Goal: Go to known website: Go to known website

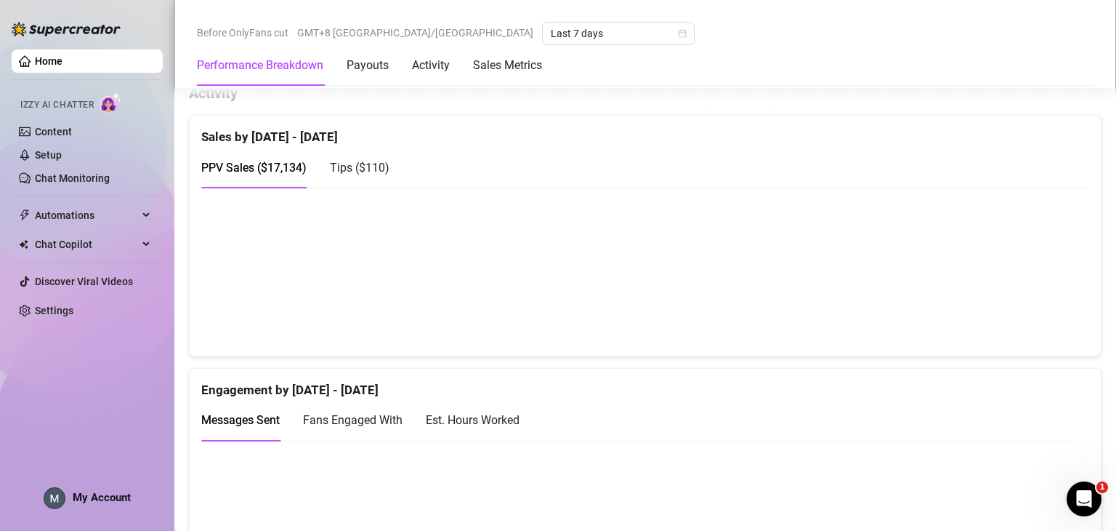
scroll to position [727, 0]
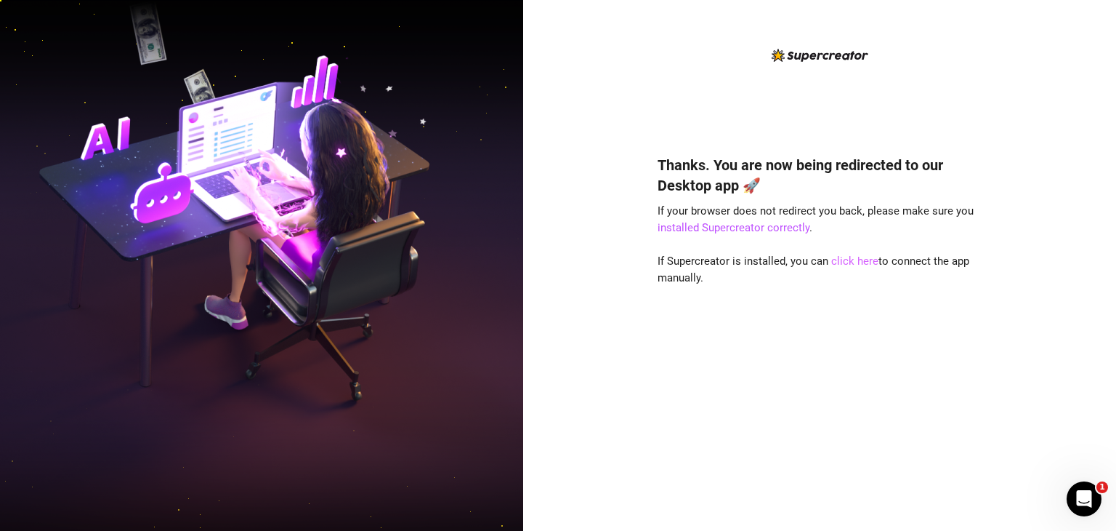
click at [846, 262] on link "click here" at bounding box center [854, 260] width 47 height 13
click at [845, 259] on link "click here" at bounding box center [854, 260] width 47 height 13
